Goal: Find specific page/section

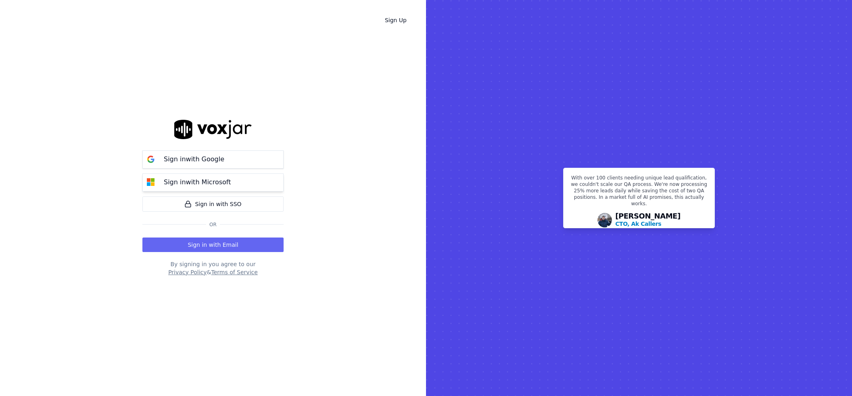
click at [199, 181] on p "Sign in with Microsoft" at bounding box center [197, 182] width 67 height 10
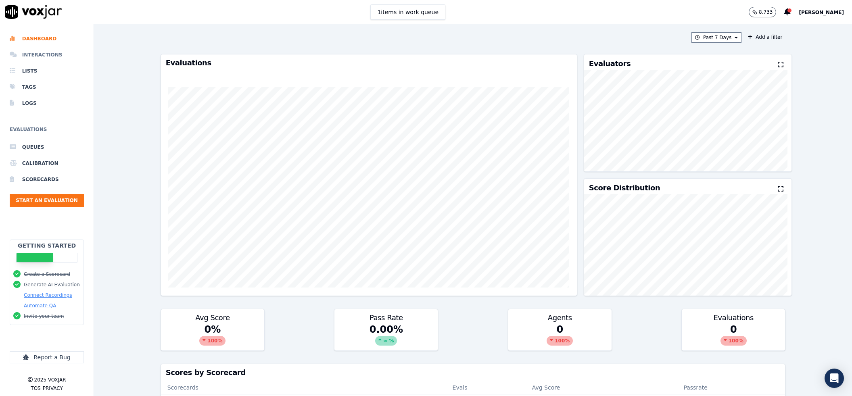
click at [55, 54] on li "Interactions" at bounding box center [47, 55] width 74 height 16
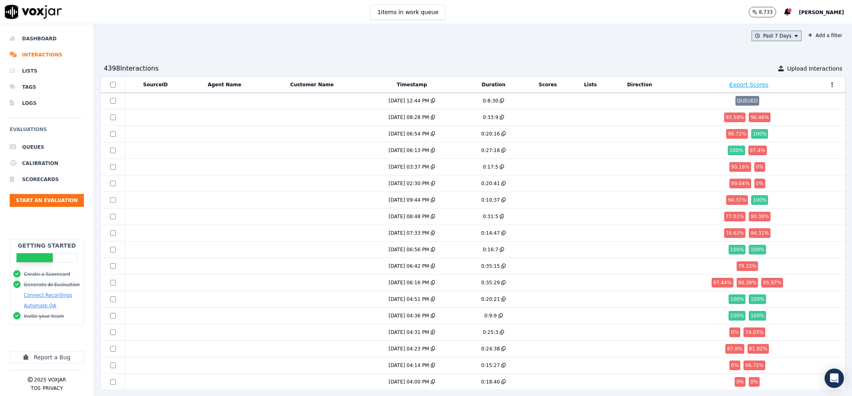
click at [751, 40] on button "Past 7 Days" at bounding box center [776, 36] width 50 height 10
click at [764, 109] on div "This Year" at bounding box center [775, 109] width 22 height 6
click at [781, 135] on button "Add" at bounding box center [789, 128] width 16 height 13
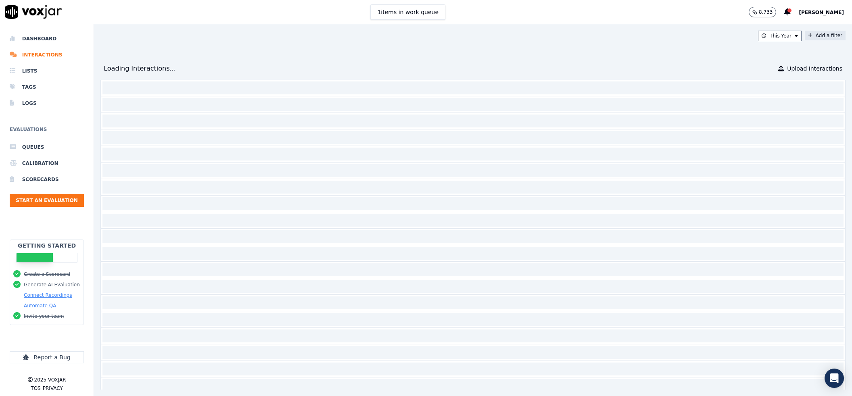
click at [804, 39] on button "Add a filter" at bounding box center [824, 36] width 41 height 10
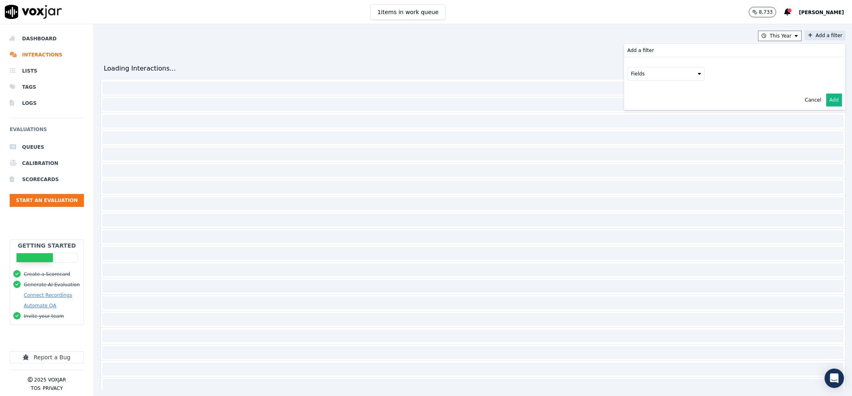
click at [640, 74] on button "Fields" at bounding box center [665, 74] width 77 height 14
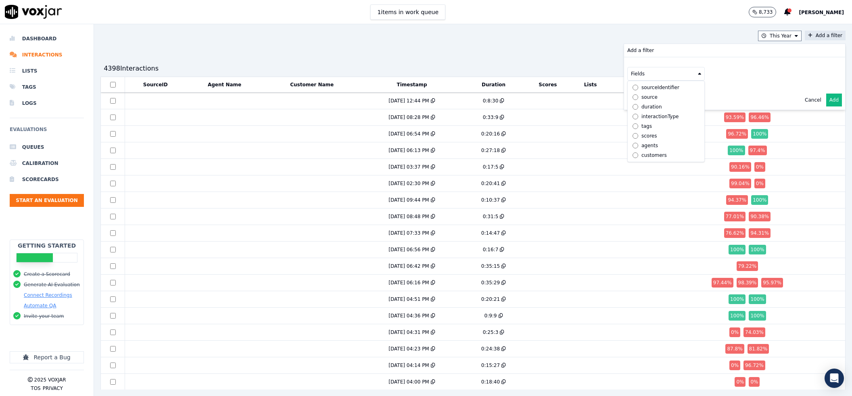
click at [641, 142] on div "agents" at bounding box center [649, 145] width 17 height 6
click at [648, 96] on button "Fields" at bounding box center [675, 91] width 77 height 14
click at [639, 101] on label "name" at bounding box center [675, 105] width 73 height 10
click at [722, 87] on button at bounding box center [775, 90] width 116 height 12
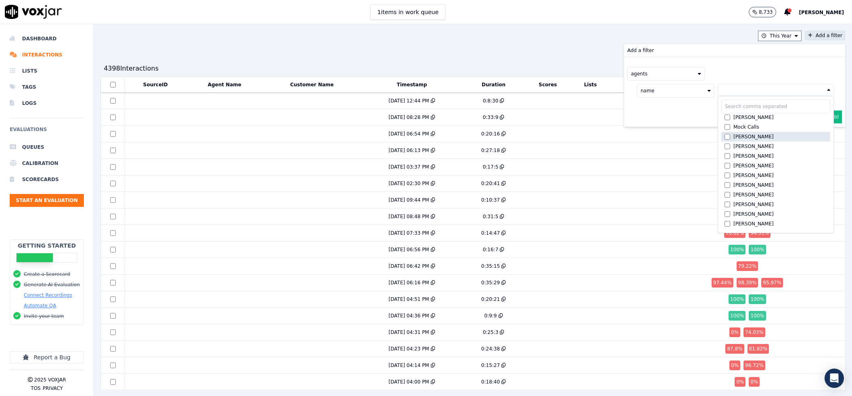
scroll to position [613, 0]
click at [746, 106] on input "text" at bounding box center [775, 107] width 109 height 14
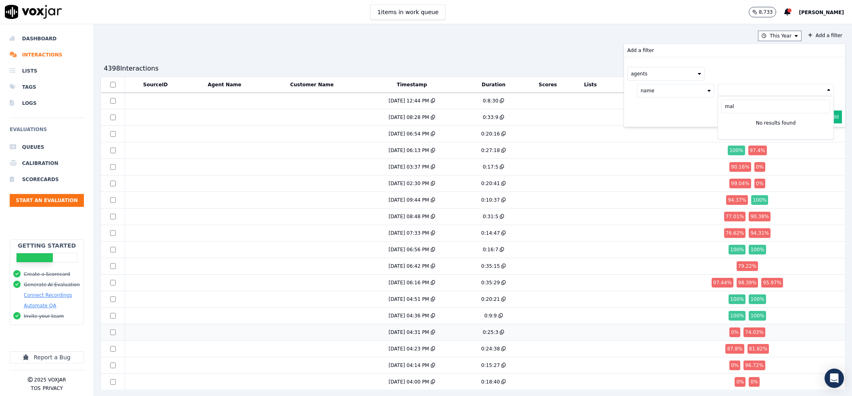
type input "mal"
